Goal: Find specific page/section: Find specific page/section

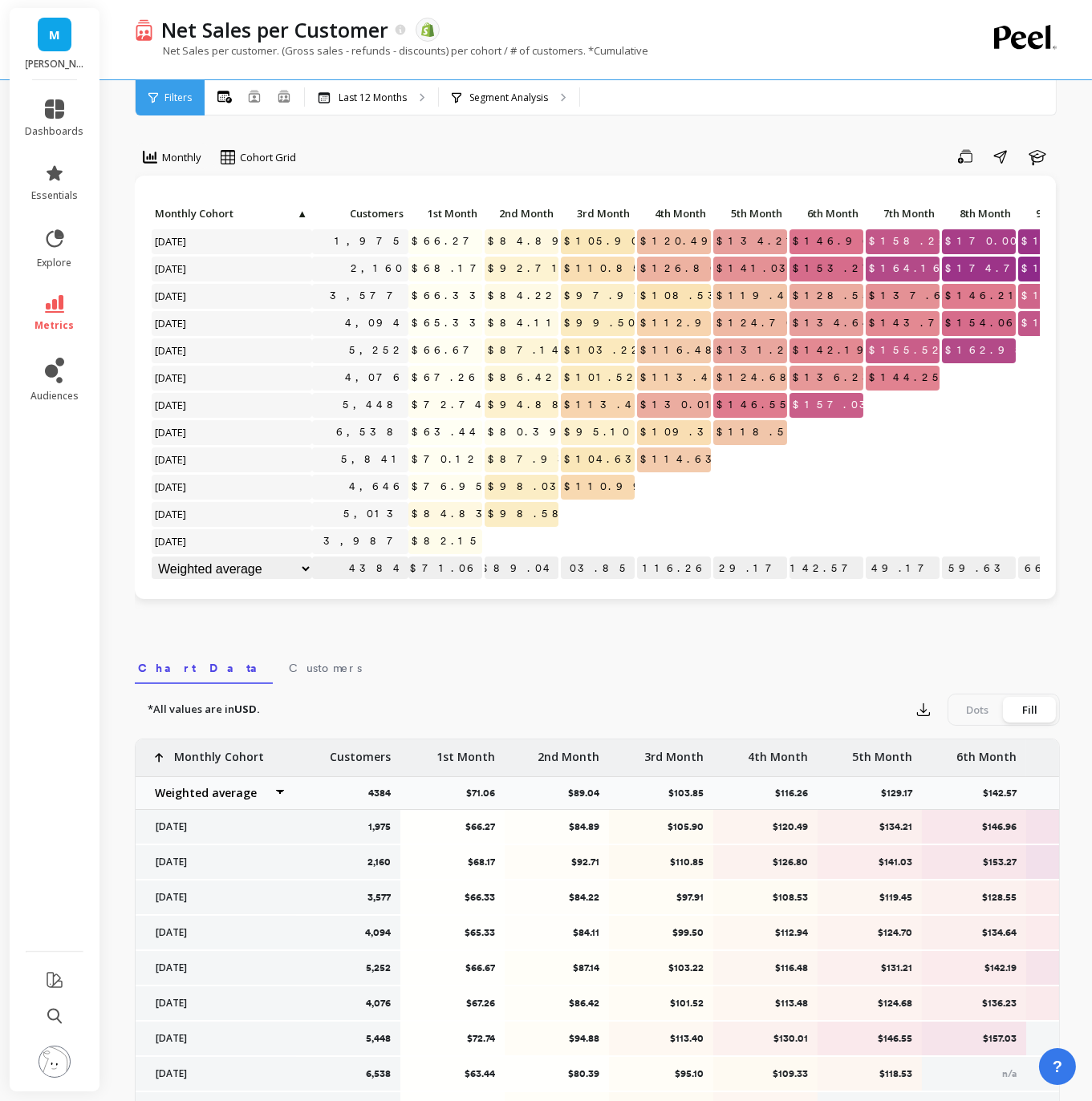
click at [56, 307] on icon at bounding box center [54, 303] width 19 height 18
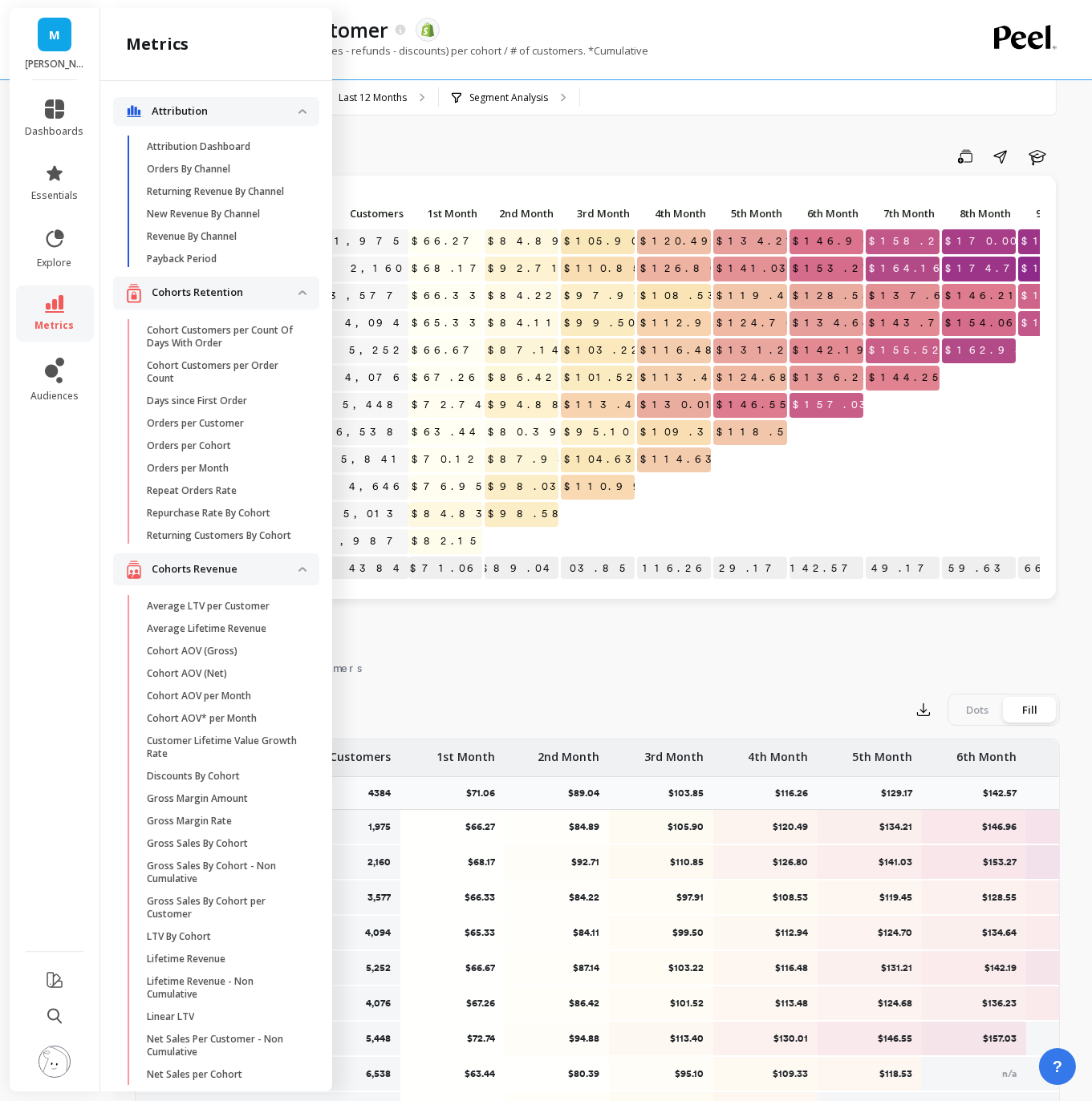
scroll to position [139, 0]
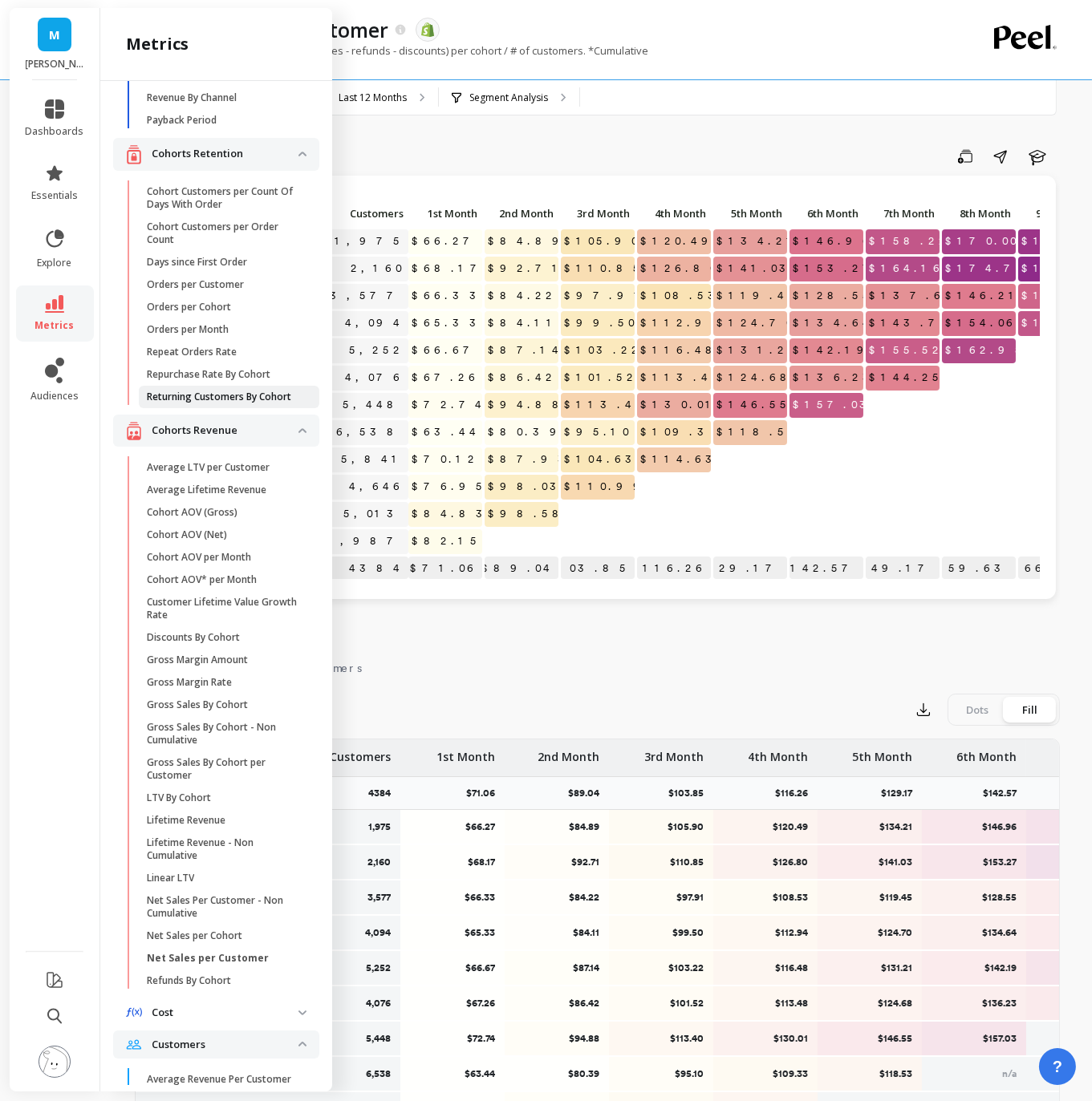
click at [238, 396] on p "Returning Customers By Cohort" at bounding box center [219, 397] width 144 height 13
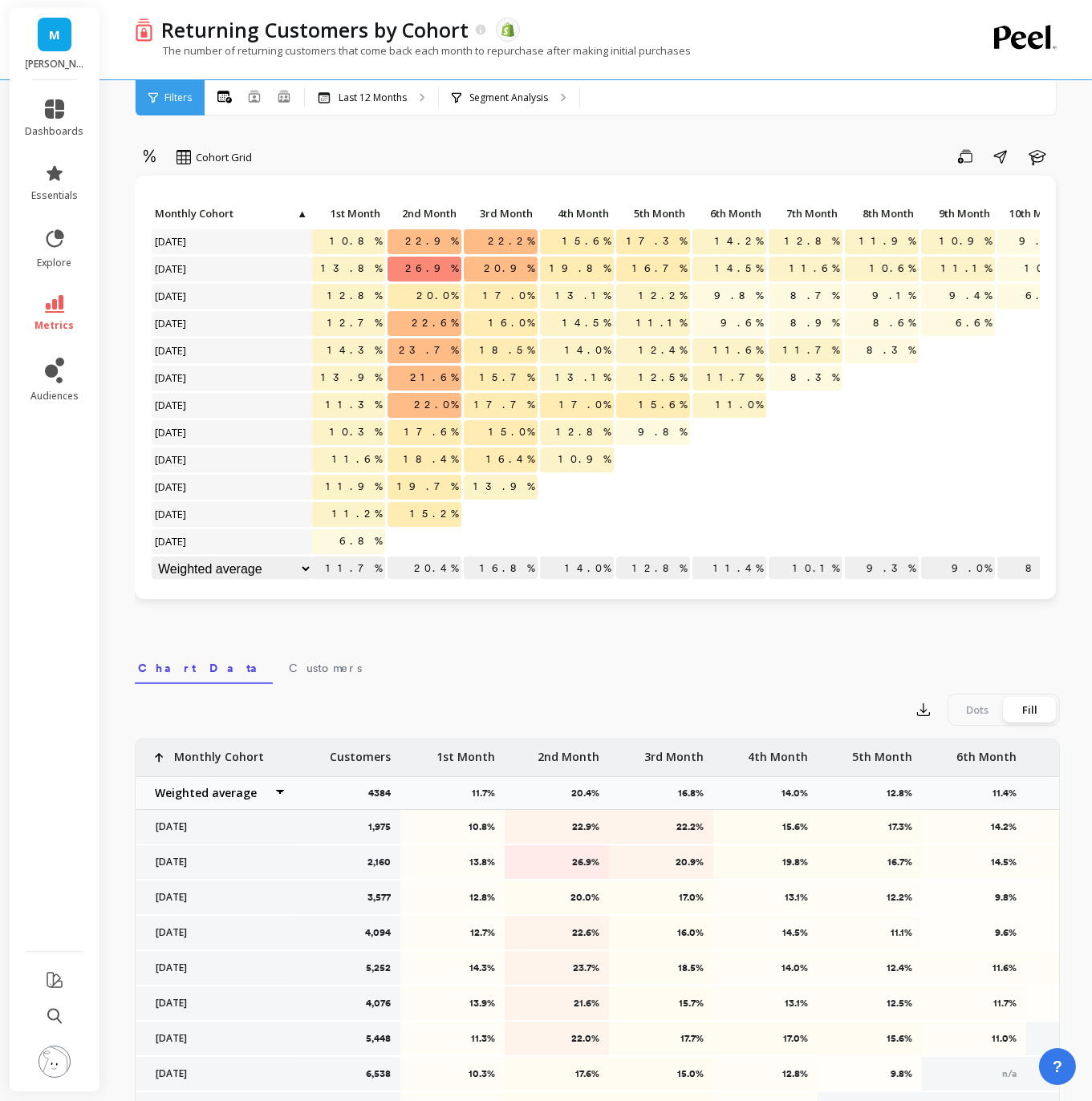
scroll to position [0, 98]
